Goal: Check status: Check status

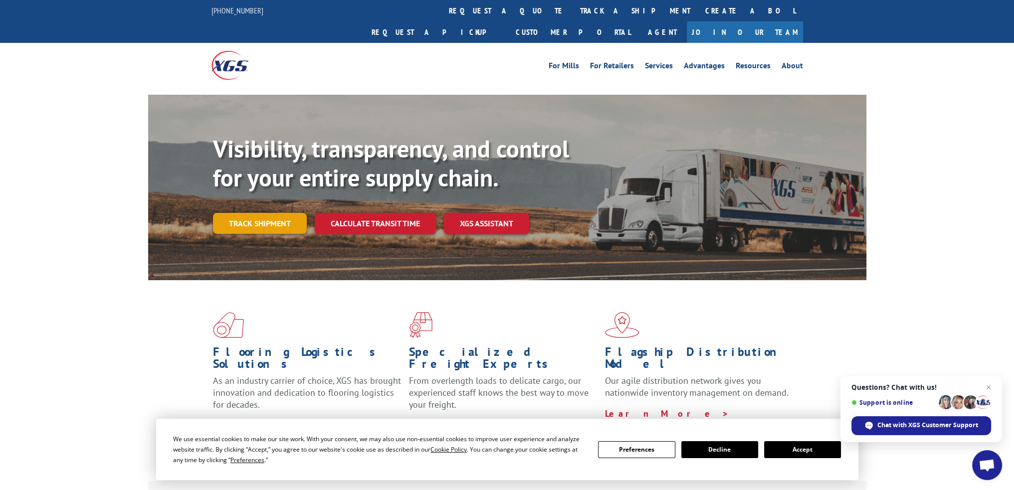
click at [269, 213] on link "Track shipment" at bounding box center [260, 223] width 94 height 21
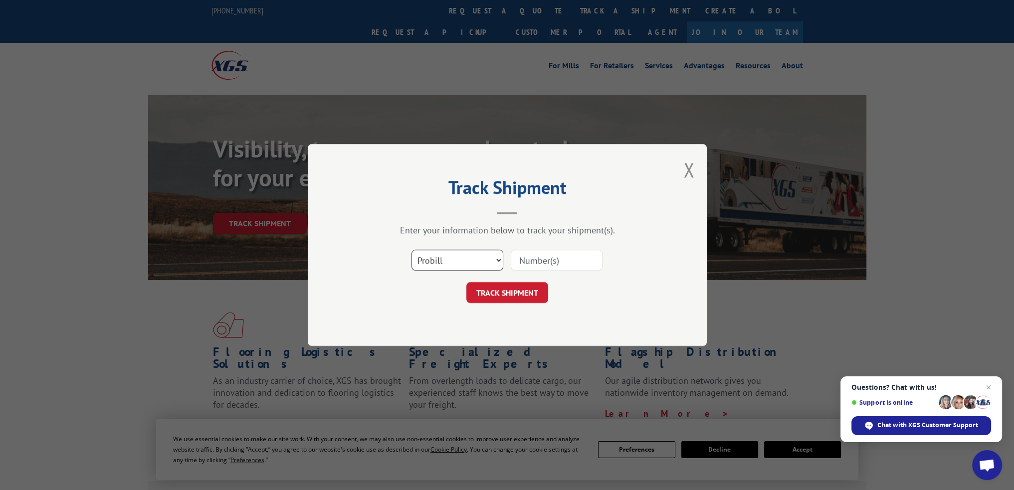
click at [499, 259] on select "Select category... Probill BOL PO" at bounding box center [457, 260] width 92 height 21
select select "bol"
click at [411, 250] on select "Select category... Probill BOL PO" at bounding box center [457, 260] width 92 height 21
click at [531, 261] on input at bounding box center [557, 260] width 92 height 21
paste input "8886778056"
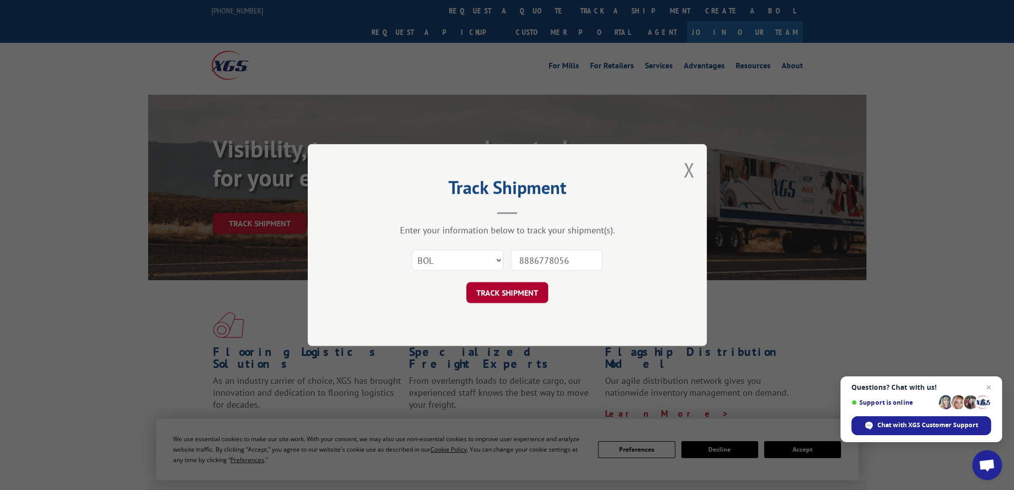
type input "8886778056"
click at [501, 289] on button "TRACK SHIPMENT" at bounding box center [507, 292] width 82 height 21
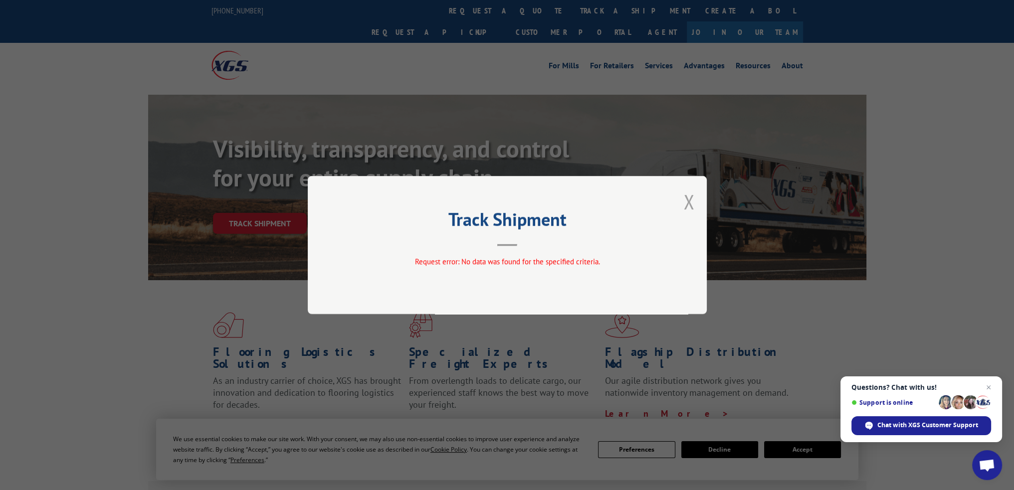
click at [687, 205] on button "Close modal" at bounding box center [688, 202] width 11 height 26
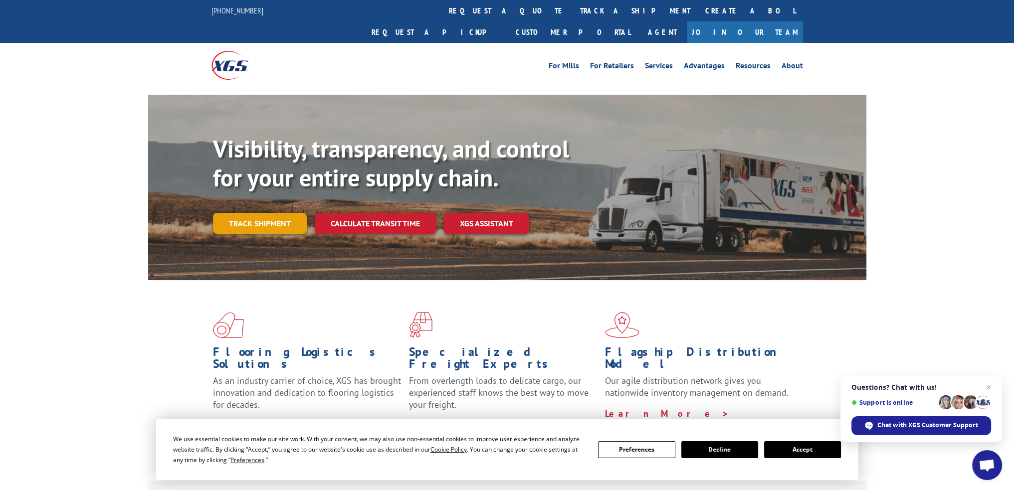
click at [288, 213] on link "Track shipment" at bounding box center [260, 223] width 94 height 21
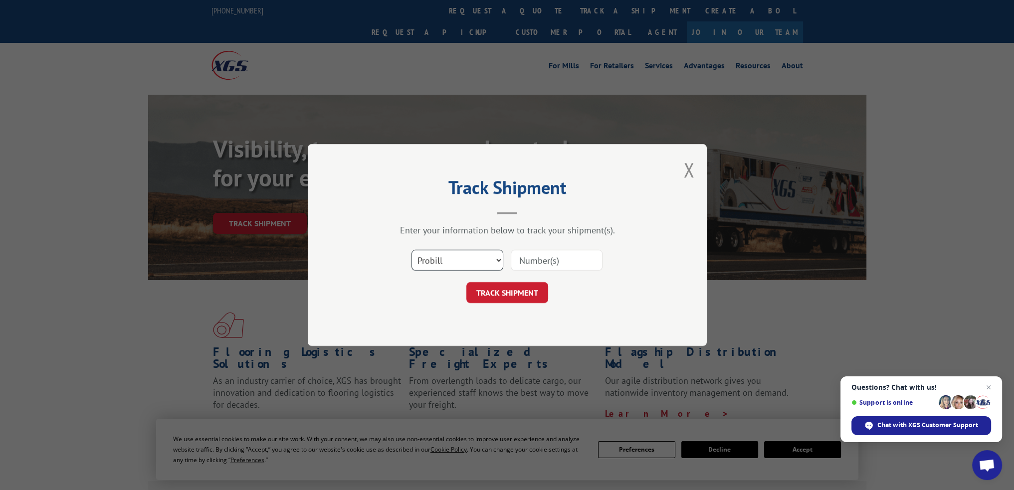
click at [465, 258] on select "Select category... Probill BOL PO" at bounding box center [457, 260] width 92 height 21
click at [541, 259] on input at bounding box center [557, 260] width 92 height 21
drag, startPoint x: 541, startPoint y: 259, endPoint x: 525, endPoint y: 259, distance: 16.0
paste input "8886778056"
type input "8886778056"
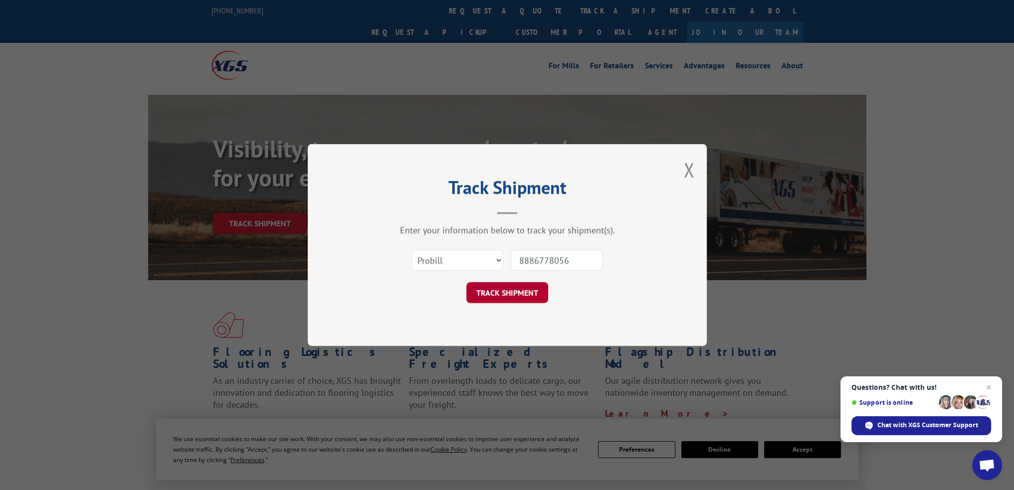
click at [506, 295] on button "TRACK SHIPMENT" at bounding box center [507, 292] width 82 height 21
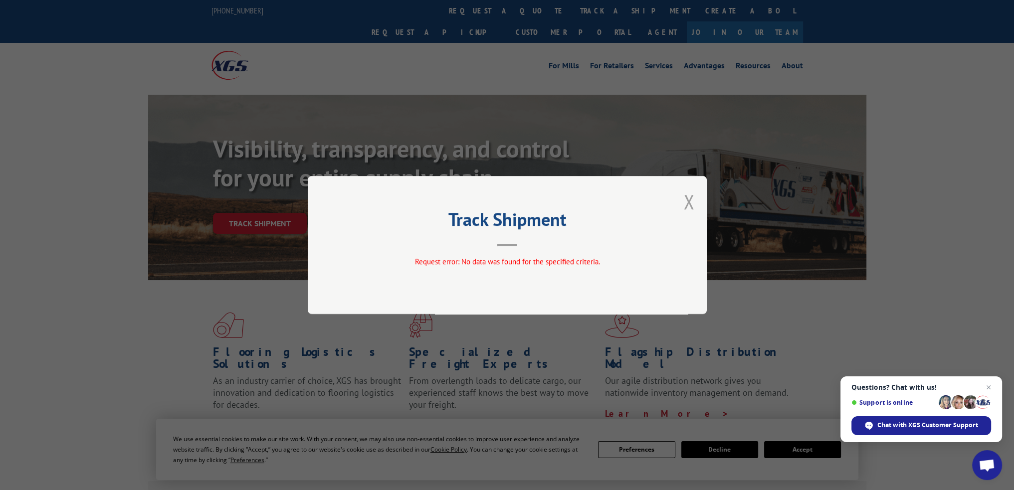
click at [684, 203] on button "Close modal" at bounding box center [688, 202] width 11 height 26
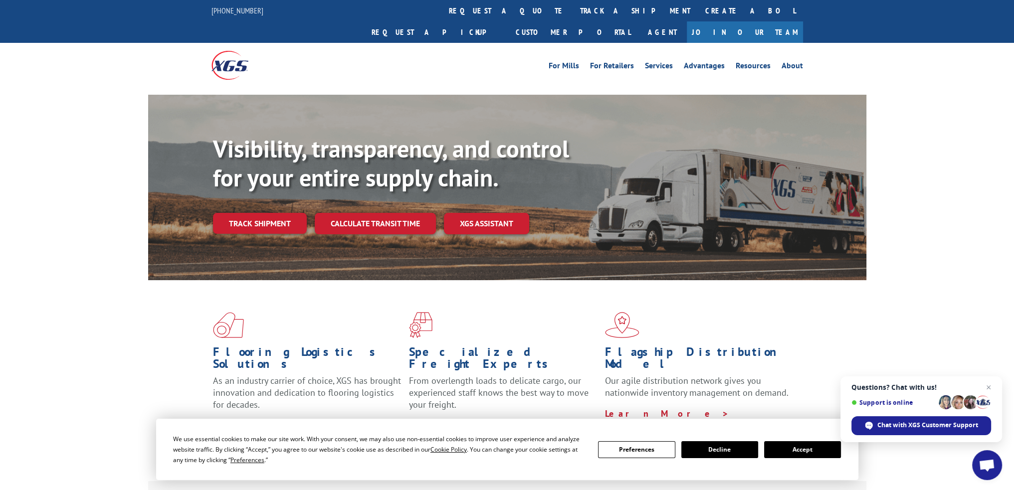
click at [248, 213] on link "Track shipment" at bounding box center [260, 223] width 94 height 21
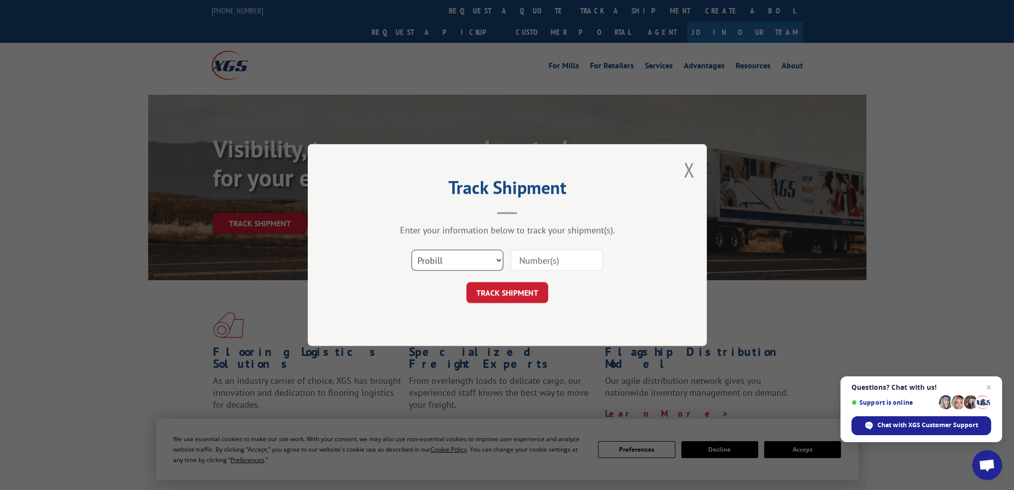
click at [499, 257] on select "Select category... Probill BOL PO" at bounding box center [457, 260] width 92 height 21
select select "po"
click at [411, 250] on select "Select category... Probill BOL PO" at bounding box center [457, 260] width 92 height 21
click at [538, 261] on input at bounding box center [557, 260] width 92 height 21
paste input "4400031420"
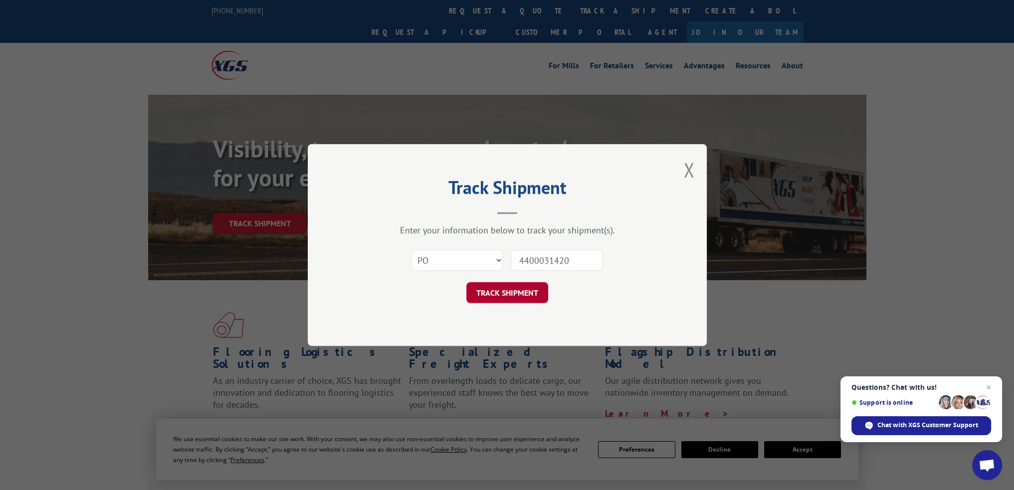
type input "4400031420"
click at [509, 294] on button "TRACK SHIPMENT" at bounding box center [507, 292] width 82 height 21
